Goal: Check status: Check status

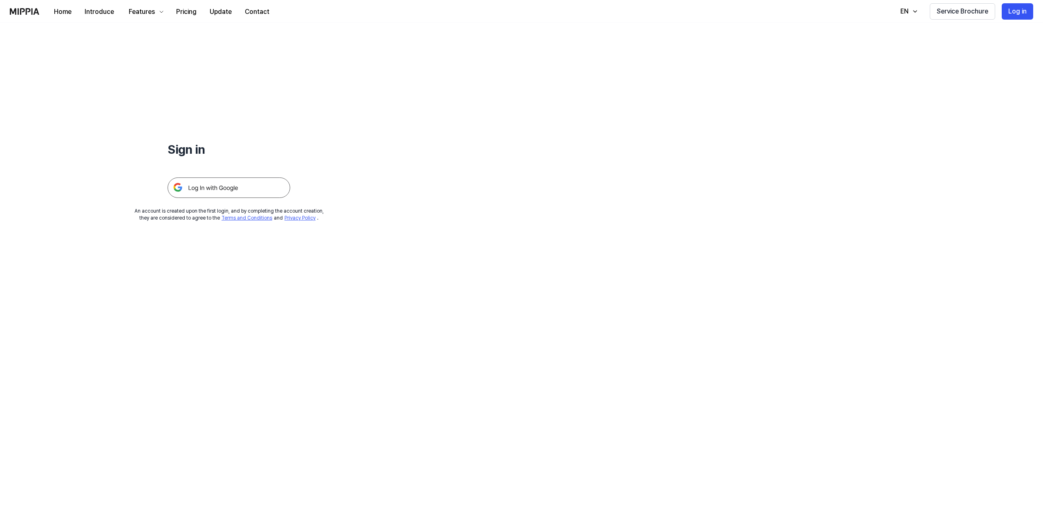
click at [200, 183] on img at bounding box center [229, 187] width 123 height 20
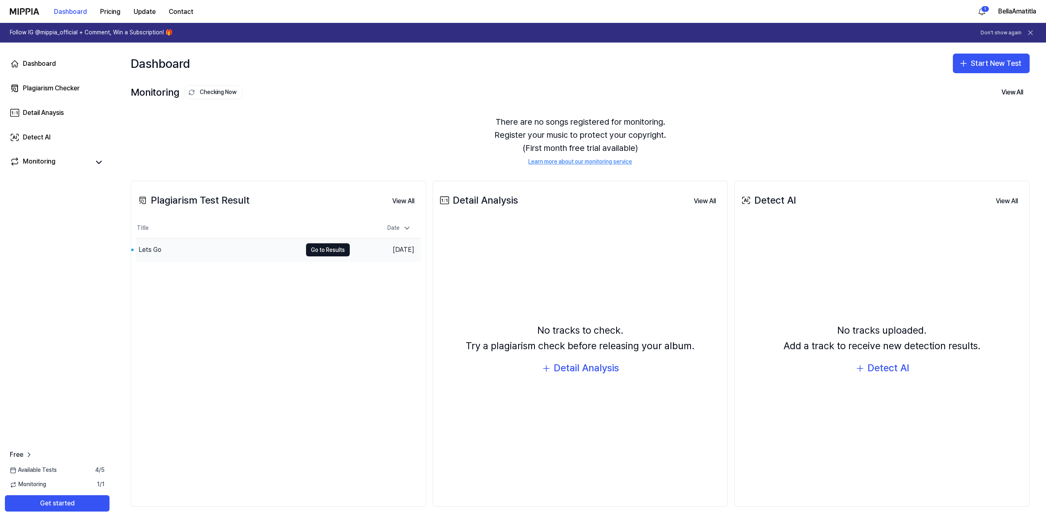
click at [202, 257] on div "Lets Go" at bounding box center [219, 249] width 166 height 23
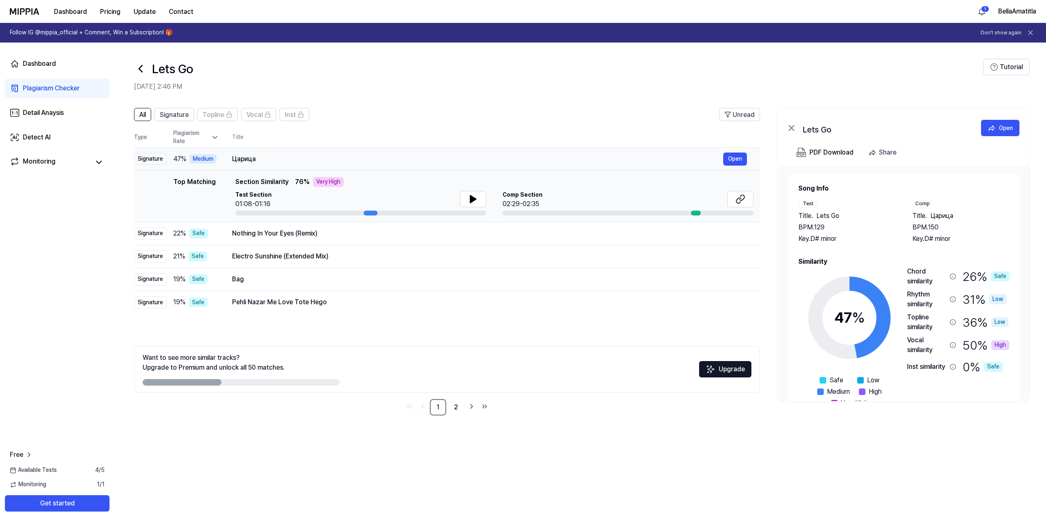
drag, startPoint x: 233, startPoint y: 157, endPoint x: 258, endPoint y: 157, distance: 24.5
click at [260, 156] on div "Царица" at bounding box center [477, 159] width 491 height 10
drag, startPoint x: 255, startPoint y: 159, endPoint x: 235, endPoint y: 157, distance: 19.7
click at [235, 157] on div "Царица" at bounding box center [477, 159] width 491 height 10
drag, startPoint x: 235, startPoint y: 157, endPoint x: 244, endPoint y: 159, distance: 9.2
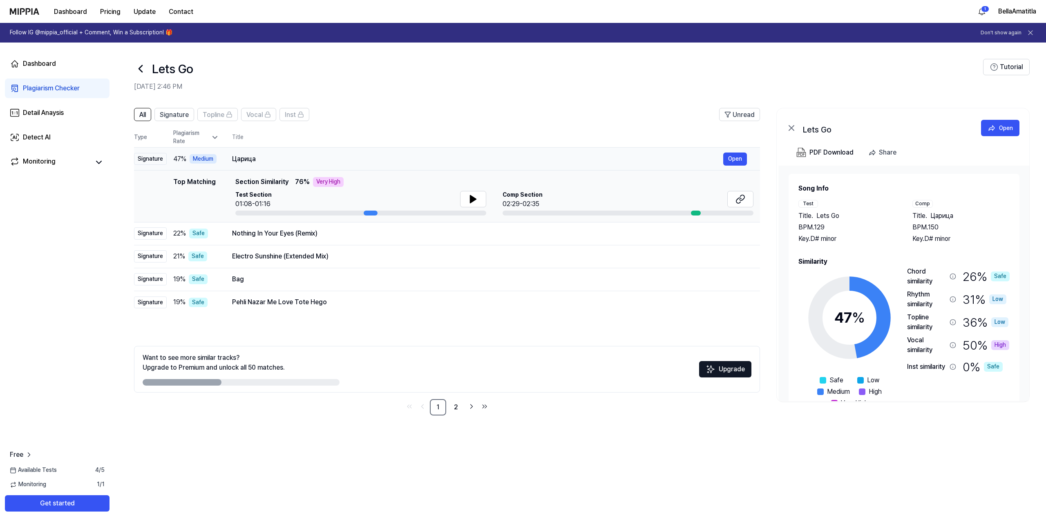
click at [244, 159] on div "Царица" at bounding box center [477, 159] width 491 height 10
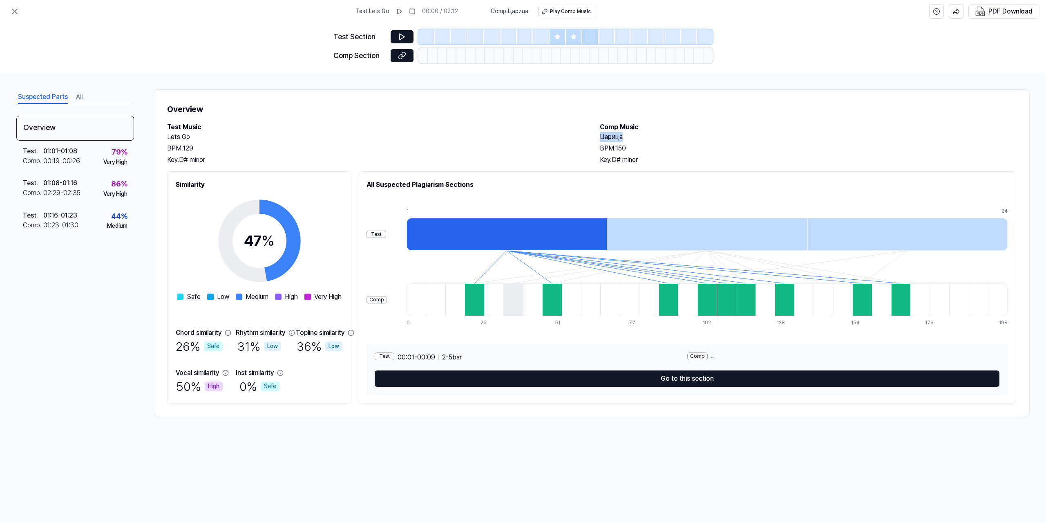
drag, startPoint x: 621, startPoint y: 135, endPoint x: 607, endPoint y: 134, distance: 14.4
click at [599, 135] on div "Test Music Lets Go BPM. 129 Key. D# minor Comp Music Царица BPM. 150 Key. D# mi…" at bounding box center [591, 143] width 849 height 43
copy h2 "Царица"
click at [589, 470] on div "Test . Lets Go 00:00 / 02:12 Comp . Царица Play Comp Music PDF Download Test Se…" at bounding box center [523, 261] width 1046 height 523
